Goal: Transaction & Acquisition: Purchase product/service

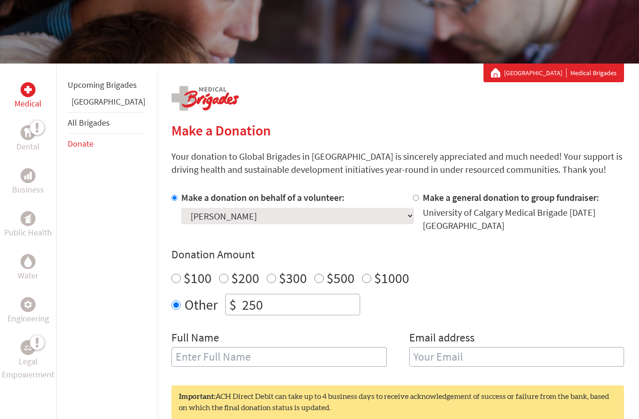
scroll to position [111, 0]
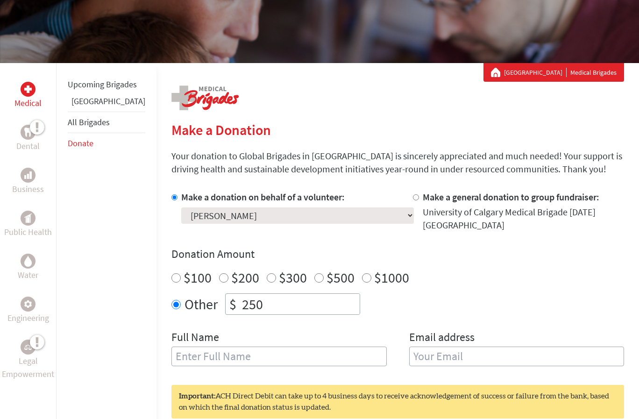
click at [171, 273] on input "$100" at bounding box center [175, 277] width 9 height 9
radio input "true"
click at [30, 130] on icon at bounding box center [30, 127] width 0 height 17
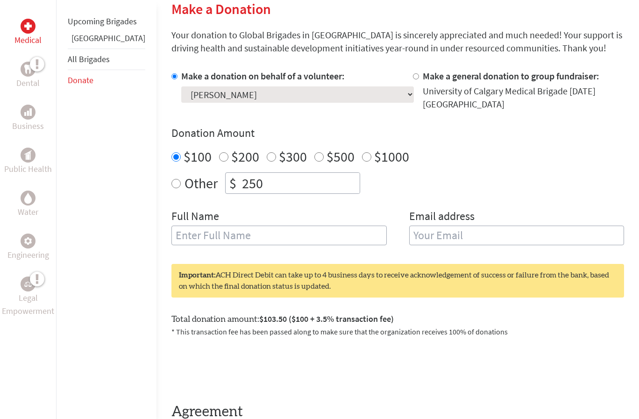
scroll to position [232, 0]
click at [313, 226] on input "text" at bounding box center [278, 235] width 215 height 20
type input "[PERSON_NAME]"
type input "[EMAIL_ADDRESS][DOMAIN_NAME]"
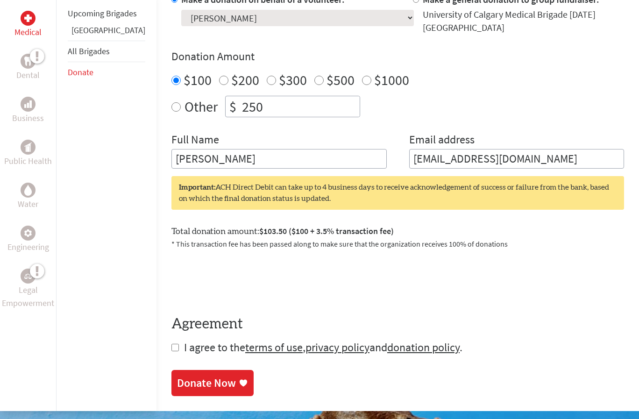
scroll to position [310, 0]
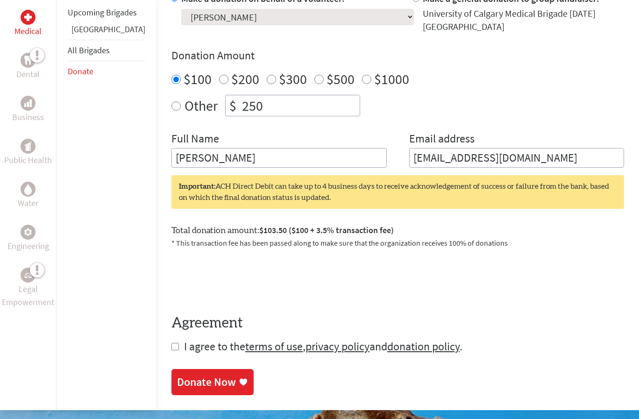
click at [171, 337] on form "Make a donation on behalf of a volunteer: Select a volunteer... [PERSON_NAME] […" at bounding box center [397, 173] width 452 height 362
click at [171, 343] on input "checkbox" at bounding box center [174, 346] width 7 height 7
checkbox input "true"
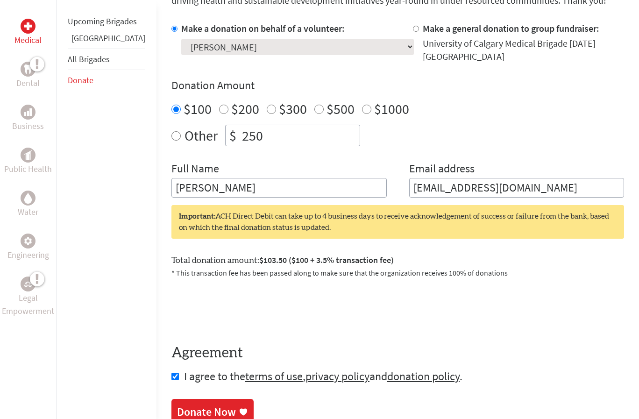
scroll to position [279, 0]
click at [190, 400] on link "Donate Now" at bounding box center [212, 413] width 82 height 26
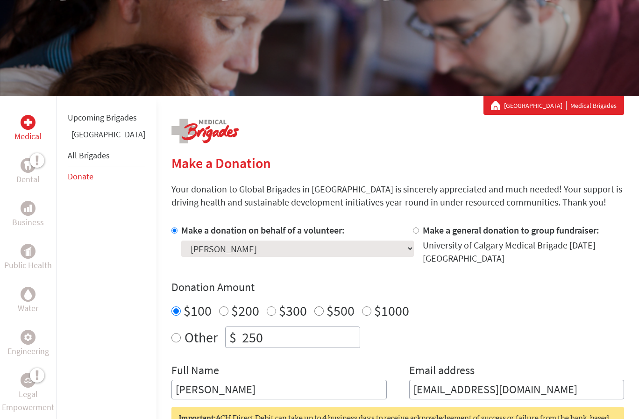
scroll to position [81, 0]
